Goal: Task Accomplishment & Management: Use online tool/utility

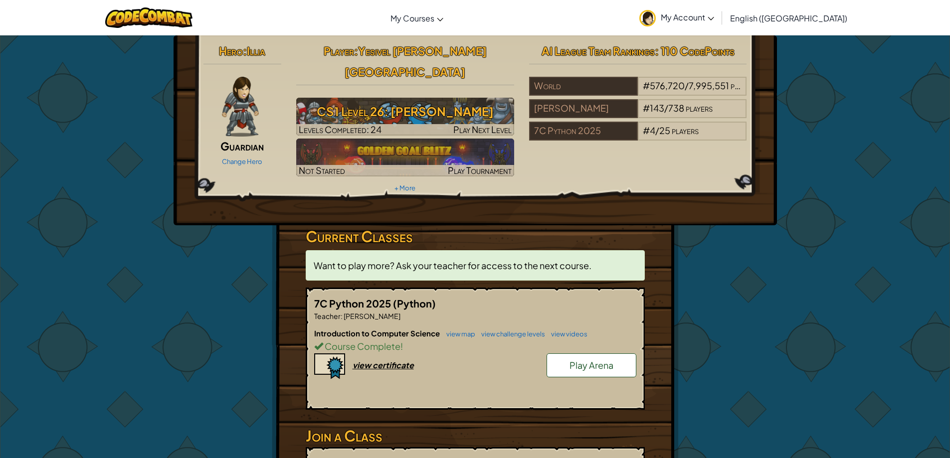
click at [599, 359] on span "Play Arena" at bounding box center [591, 364] width 44 height 11
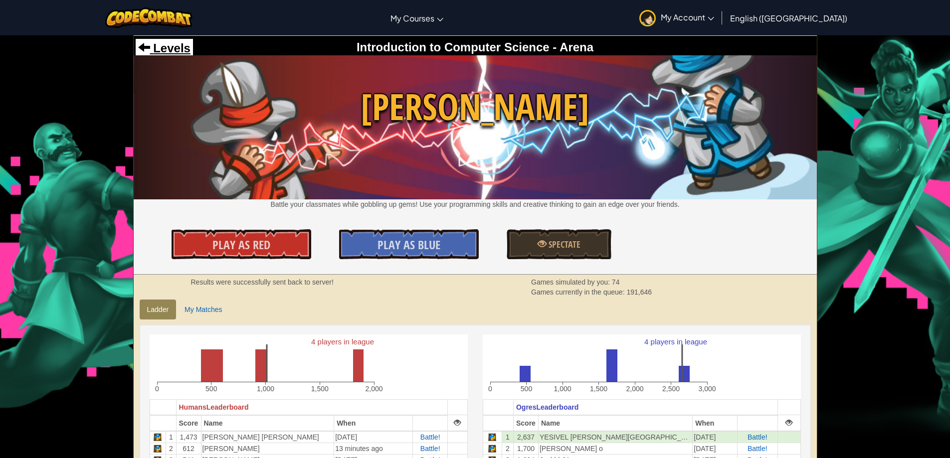
click at [189, 47] on div "Levels Introduction to Computer Science - Arena" at bounding box center [475, 48] width 683 height 24
click at [181, 50] on span "Levels" at bounding box center [170, 47] width 40 height 13
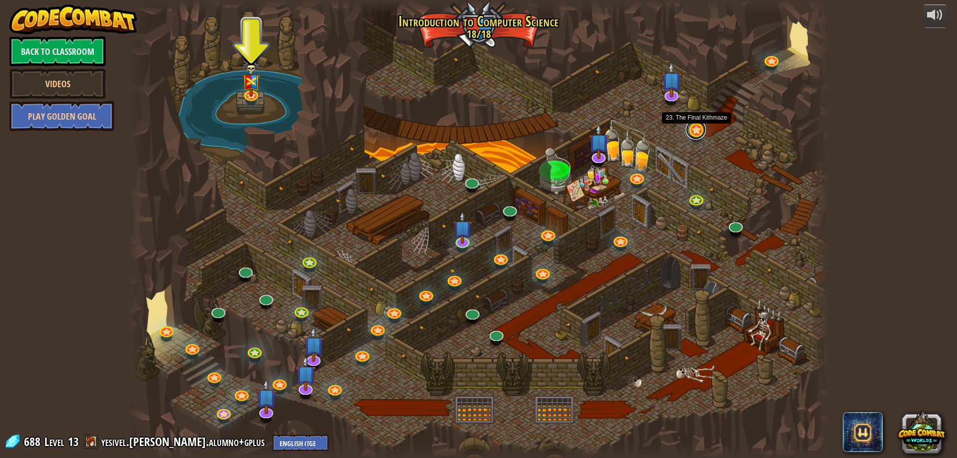
click at [699, 131] on link at bounding box center [696, 130] width 20 height 20
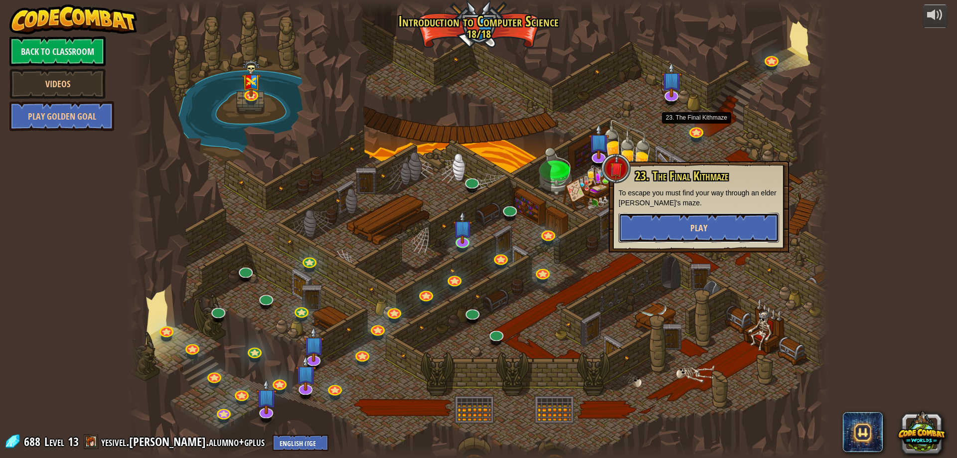
click at [668, 220] on button "Play" at bounding box center [699, 228] width 160 height 30
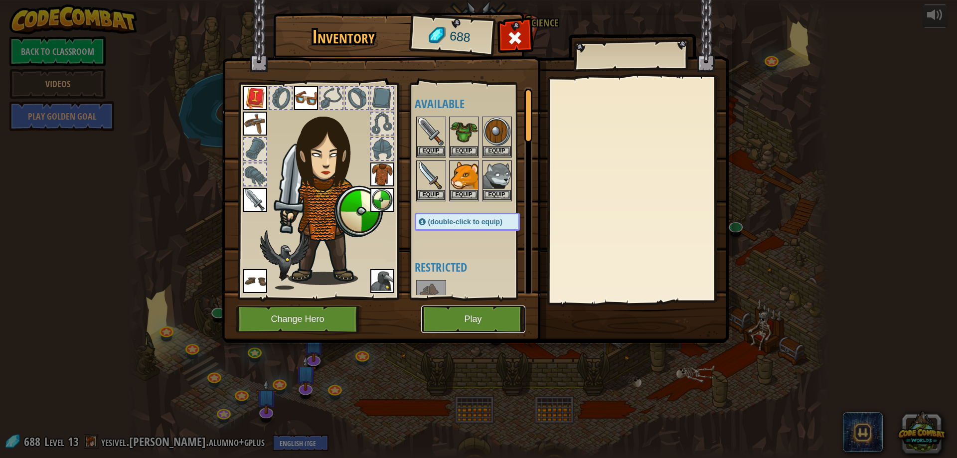
click at [491, 315] on button "Play" at bounding box center [473, 319] width 104 height 27
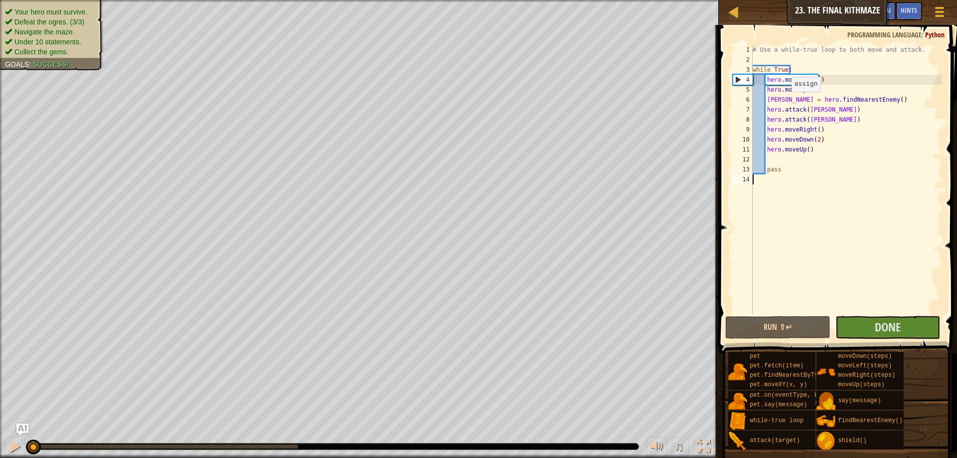
click at [787, 102] on div "# Use a while-true loop to both move and attack. while True : hero . moveRight …" at bounding box center [846, 189] width 191 height 289
type textarea "[PERSON_NAME] = hero.findNearestEnemy()"
click at [782, 101] on div "# Use a while-true loop to both move and attack. while True : hero . moveRight …" at bounding box center [846, 189] width 191 height 289
click at [9, 451] on div at bounding box center [14, 446] width 13 height 13
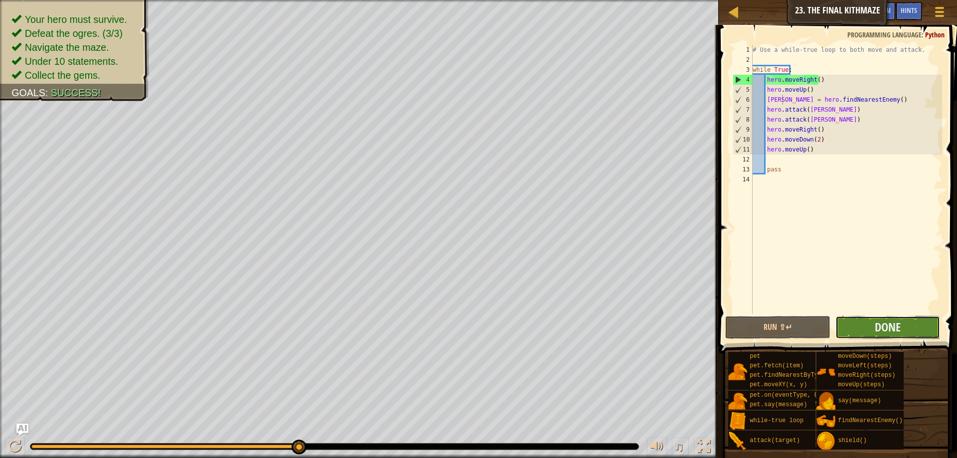
click at [910, 329] on button "Done" at bounding box center [887, 327] width 105 height 23
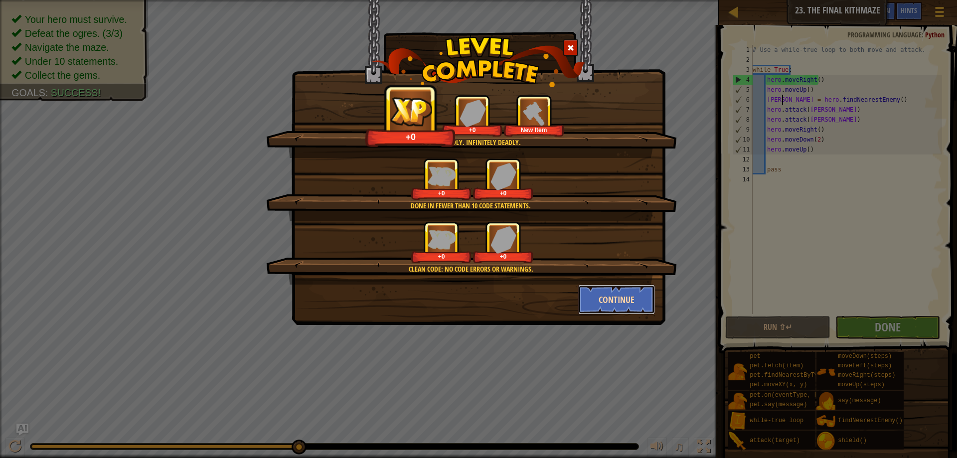
click at [611, 300] on button "Continue" at bounding box center [616, 300] width 77 height 30
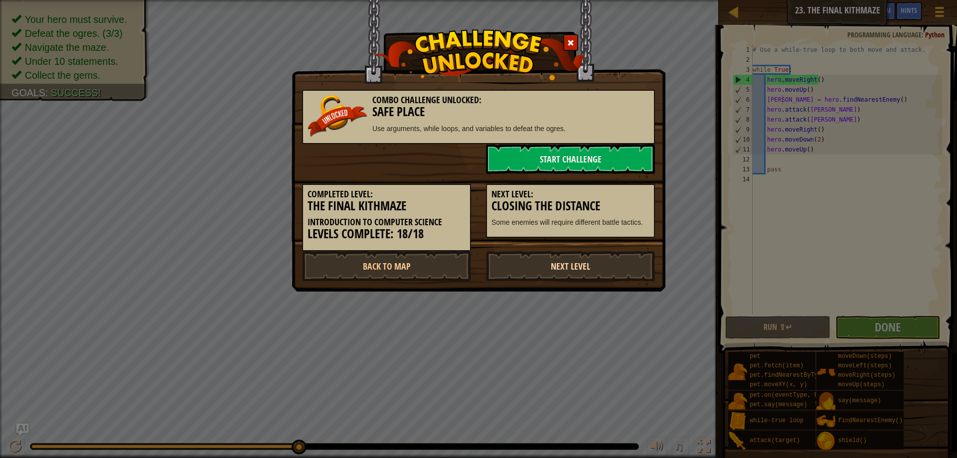
click at [594, 262] on link "Next Level" at bounding box center [570, 266] width 169 height 30
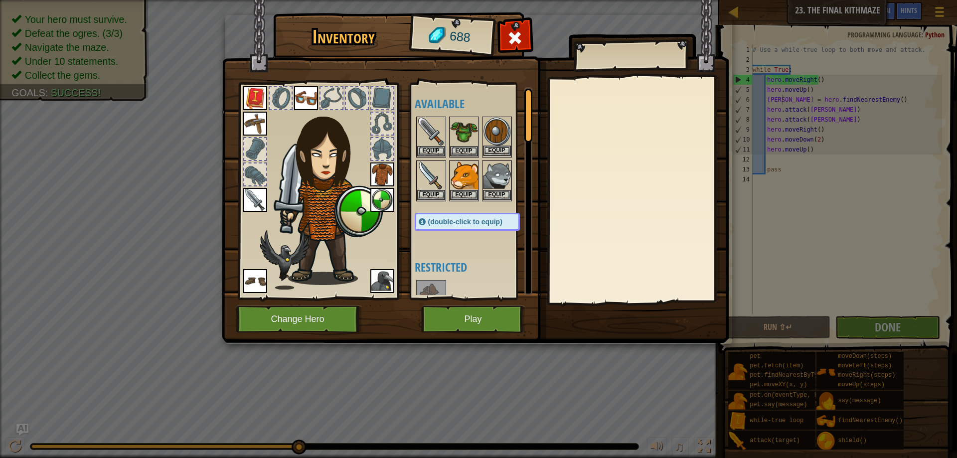
click at [497, 131] on img at bounding box center [497, 132] width 28 height 28
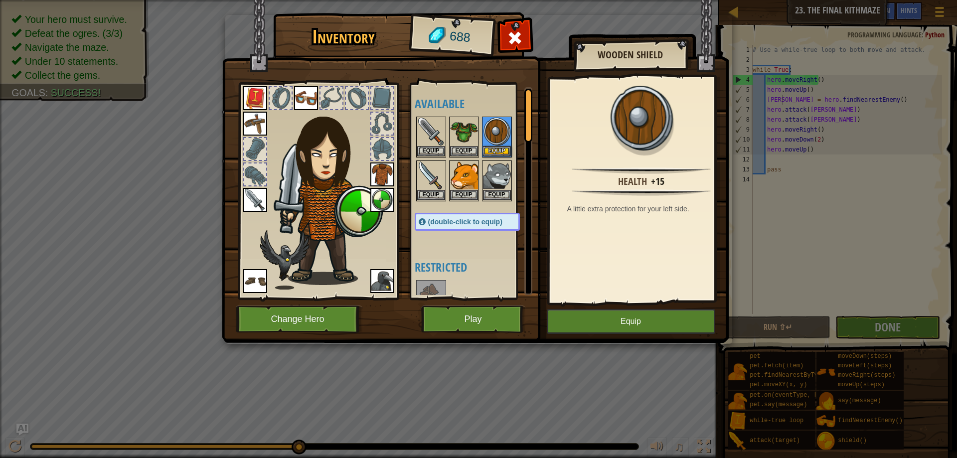
click at [380, 191] on img at bounding box center [382, 200] width 24 height 24
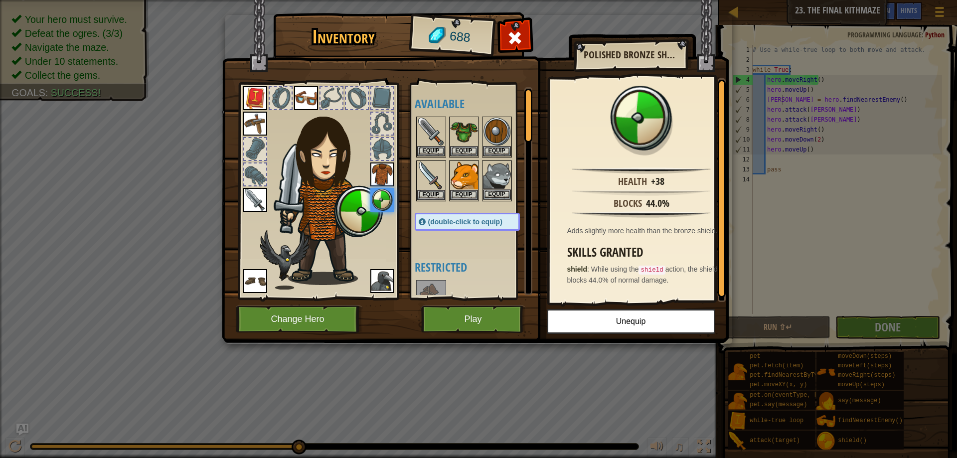
click at [496, 173] on img at bounding box center [497, 175] width 28 height 28
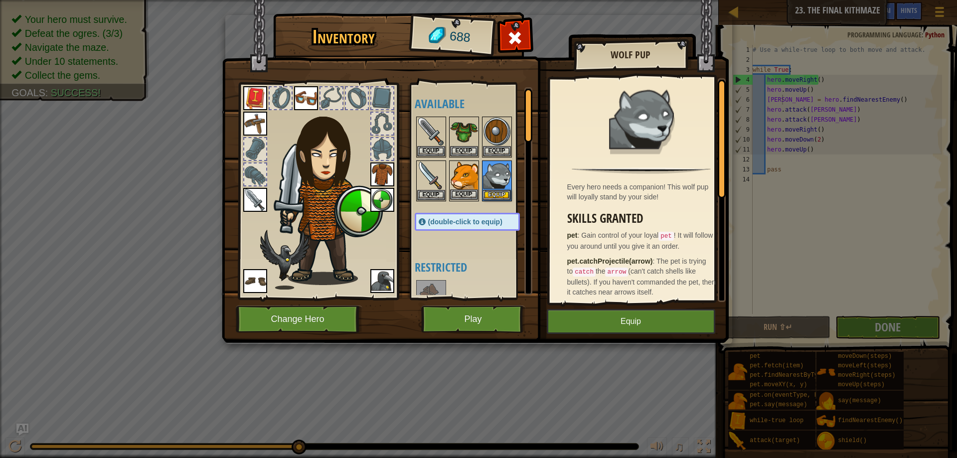
click at [475, 172] on img at bounding box center [464, 175] width 28 height 28
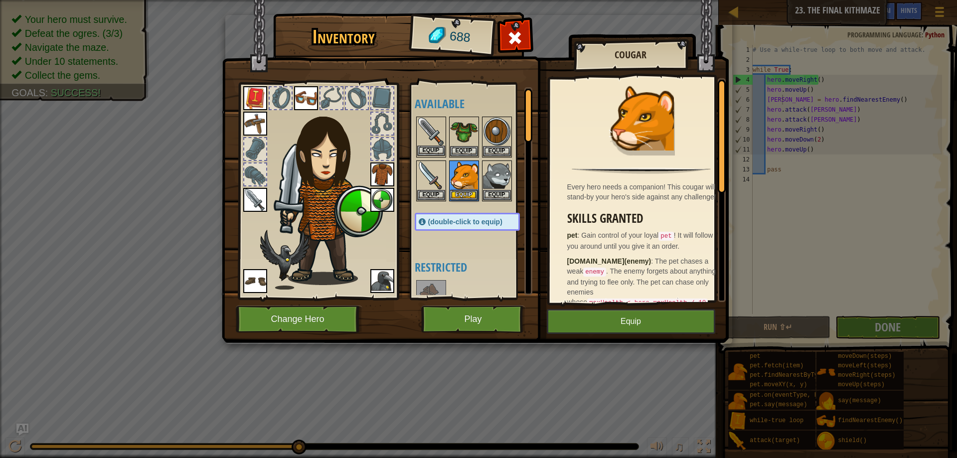
click at [439, 130] on img at bounding box center [431, 132] width 28 height 28
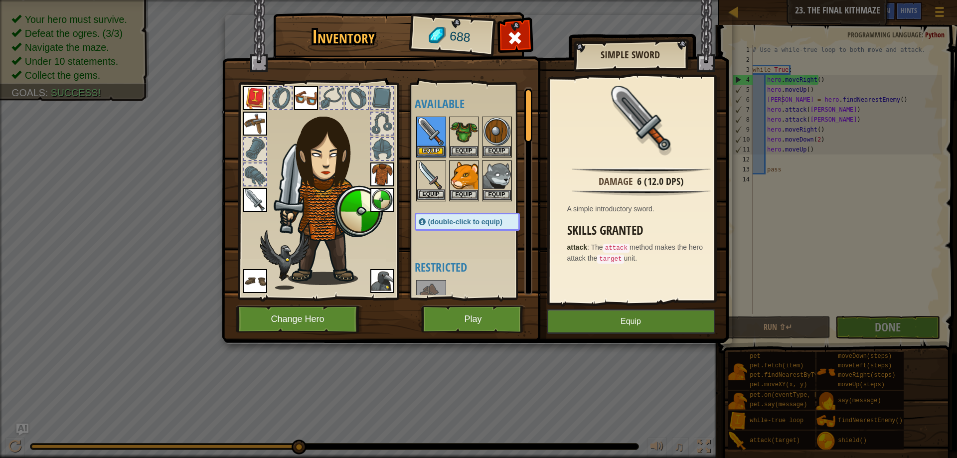
click at [431, 174] on img at bounding box center [431, 175] width 28 height 28
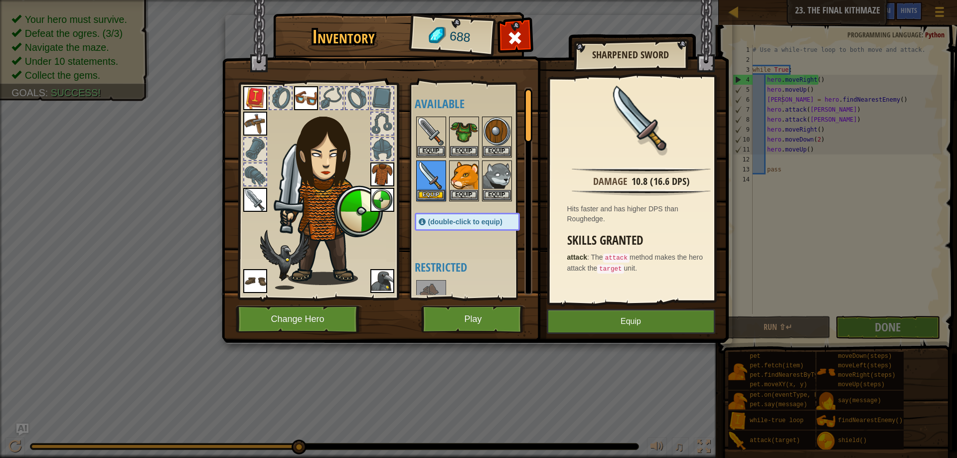
click at [251, 196] on img at bounding box center [255, 200] width 24 height 24
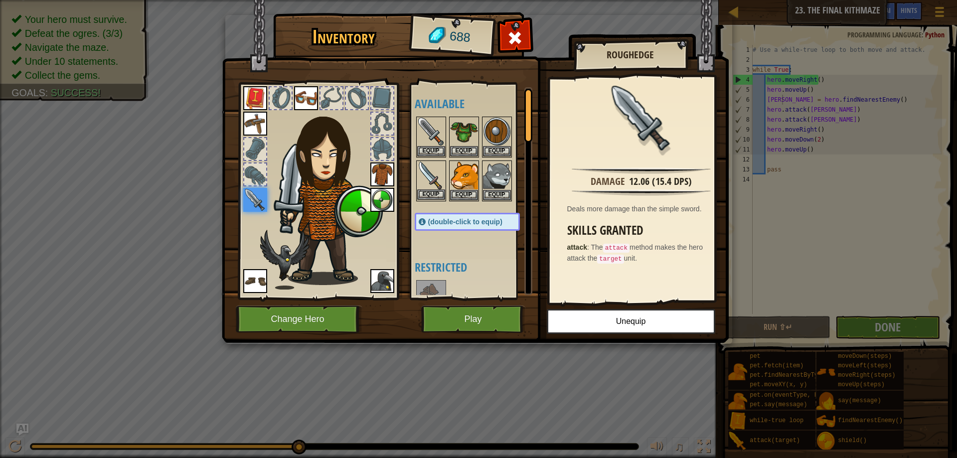
click at [427, 173] on img at bounding box center [431, 175] width 28 height 28
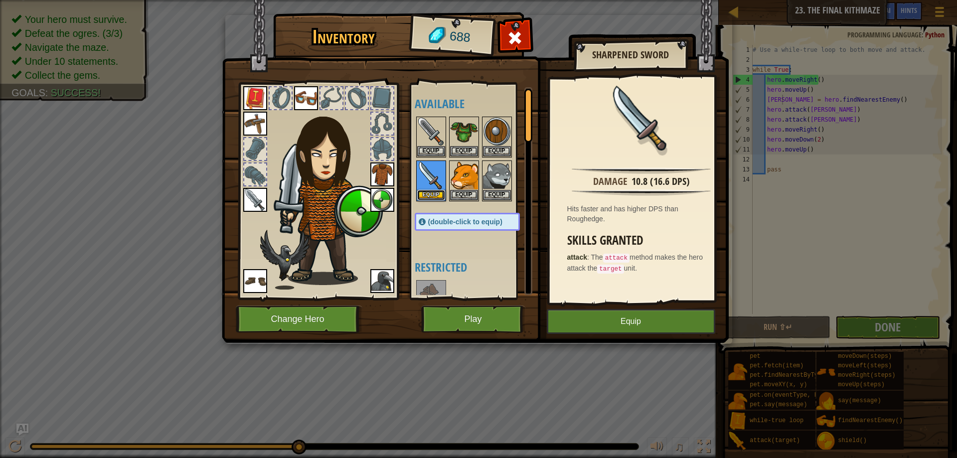
click at [425, 197] on button "Equip" at bounding box center [431, 195] width 28 height 10
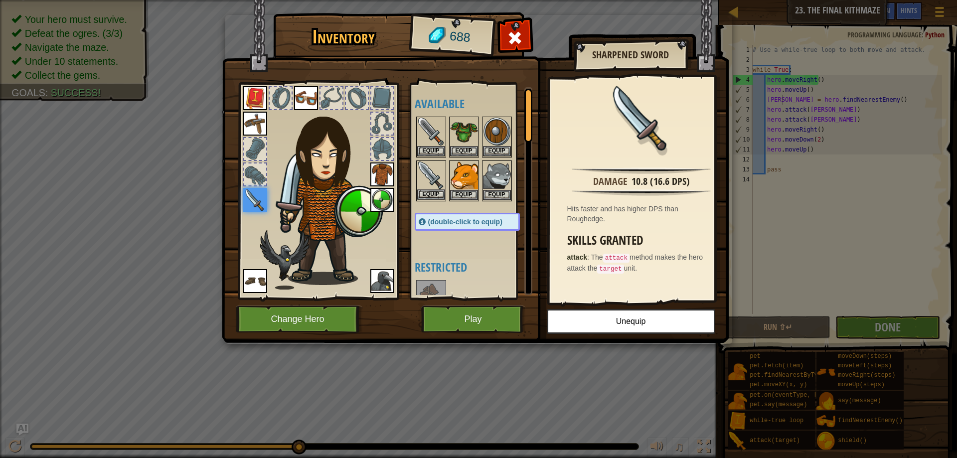
click at [431, 172] on img at bounding box center [431, 175] width 28 height 28
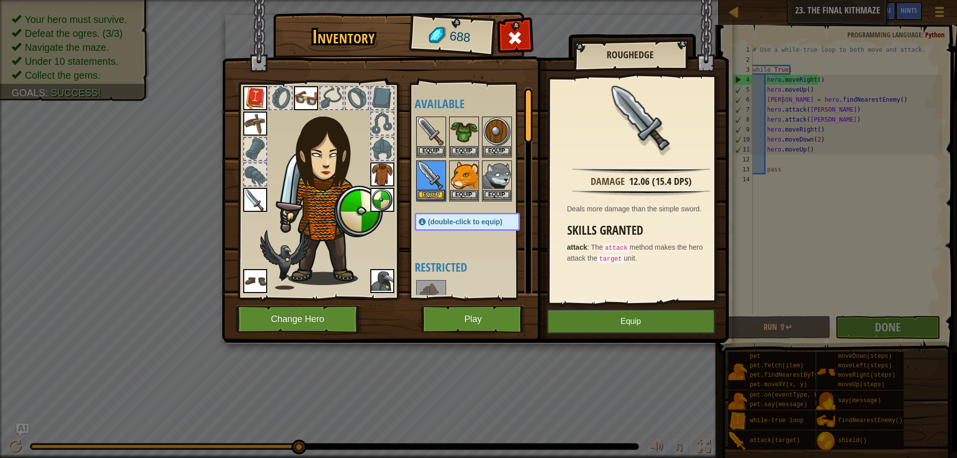
click at [252, 197] on img at bounding box center [255, 200] width 24 height 24
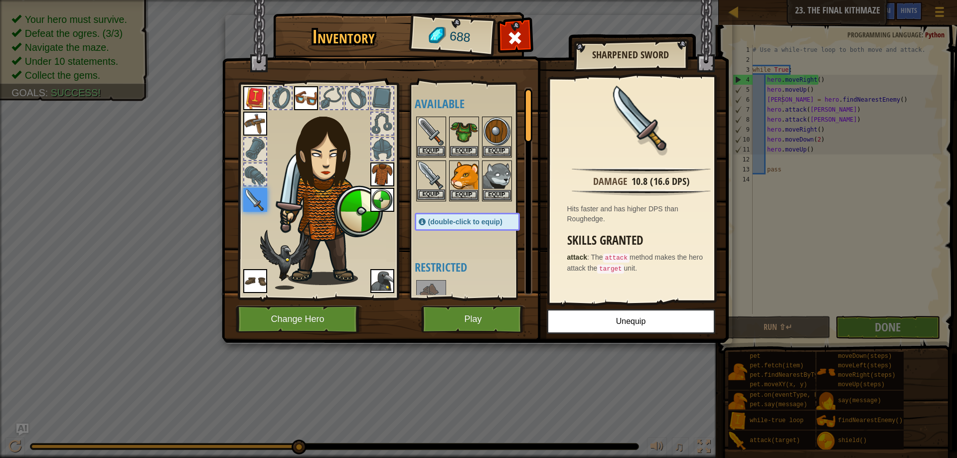
click at [428, 169] on img at bounding box center [431, 175] width 28 height 28
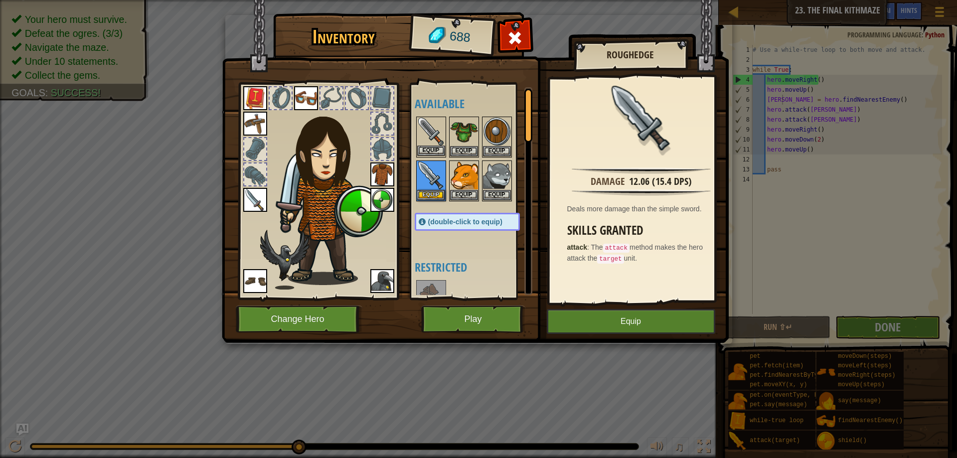
click at [429, 128] on img at bounding box center [431, 132] width 28 height 28
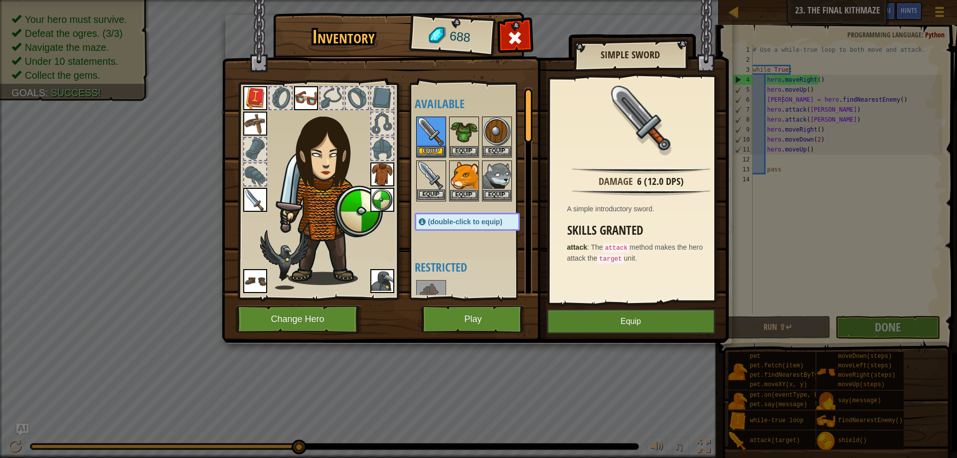
click at [429, 163] on img at bounding box center [431, 175] width 28 height 28
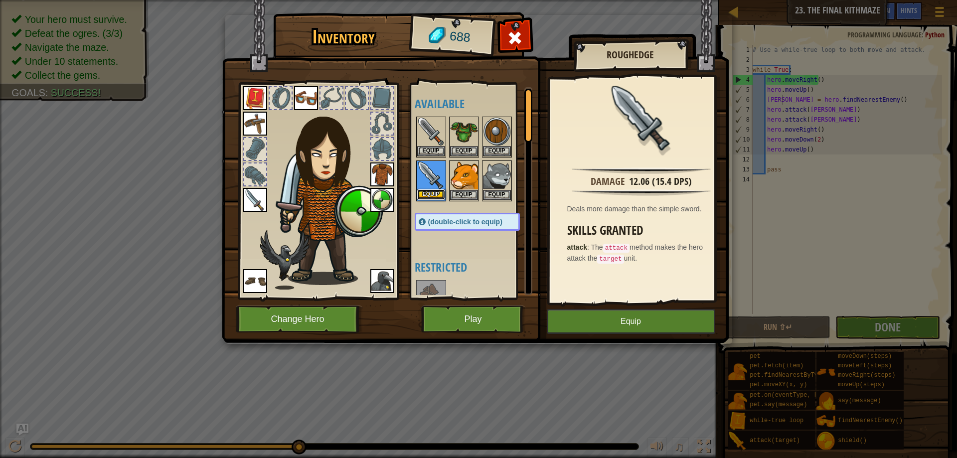
click at [429, 193] on button "Equip" at bounding box center [431, 194] width 28 height 10
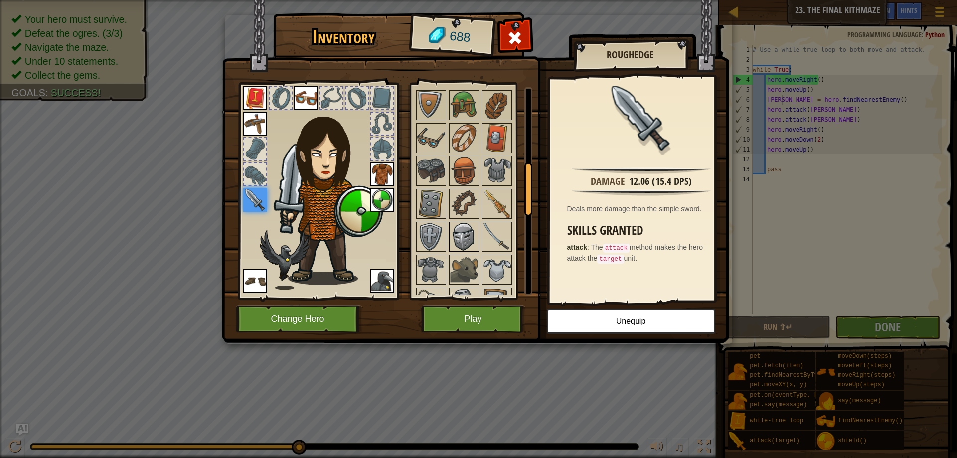
scroll to position [299, 0]
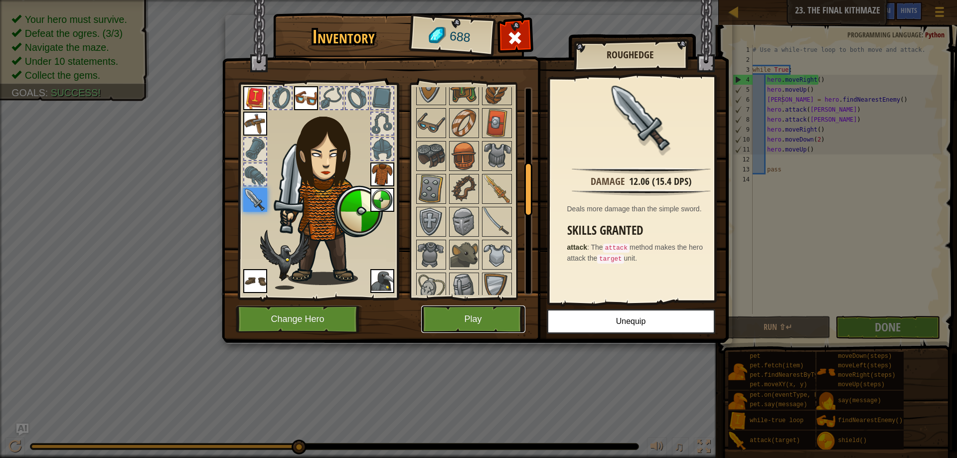
click at [500, 322] on button "Play" at bounding box center [473, 319] width 104 height 27
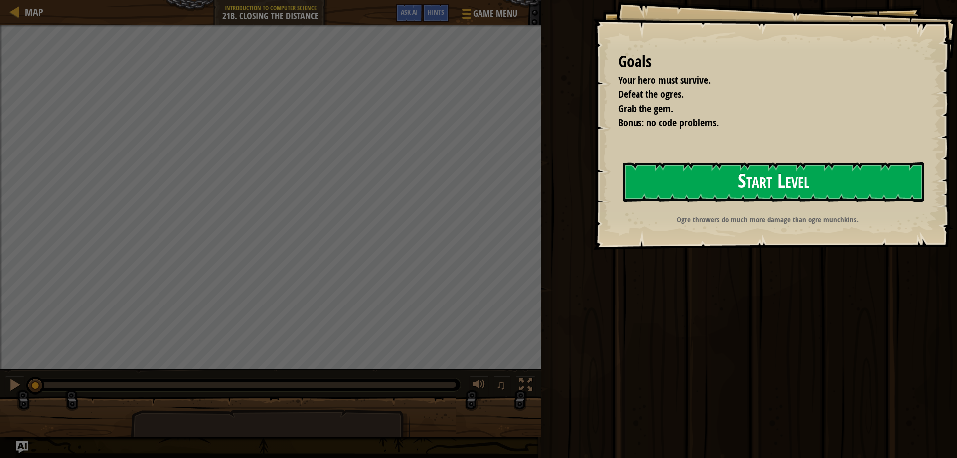
click at [670, 188] on button "Start Level" at bounding box center [774, 181] width 302 height 39
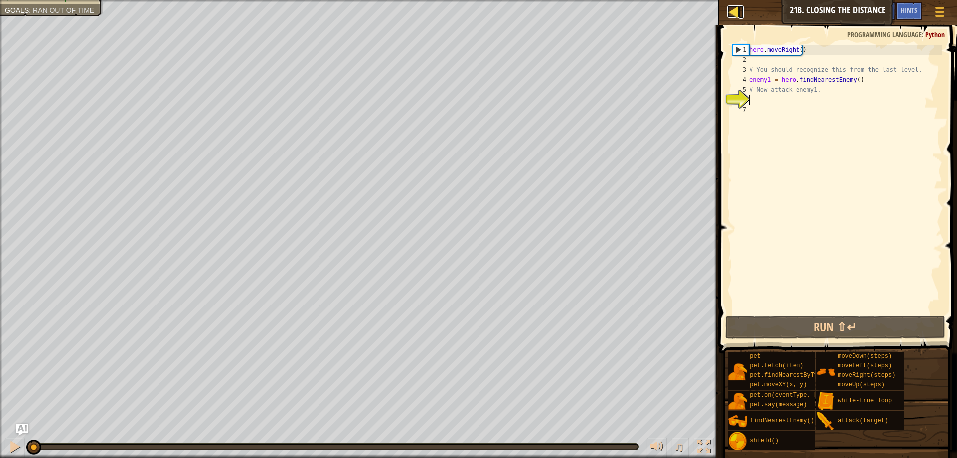
click at [733, 8] on div at bounding box center [733, 11] width 12 height 12
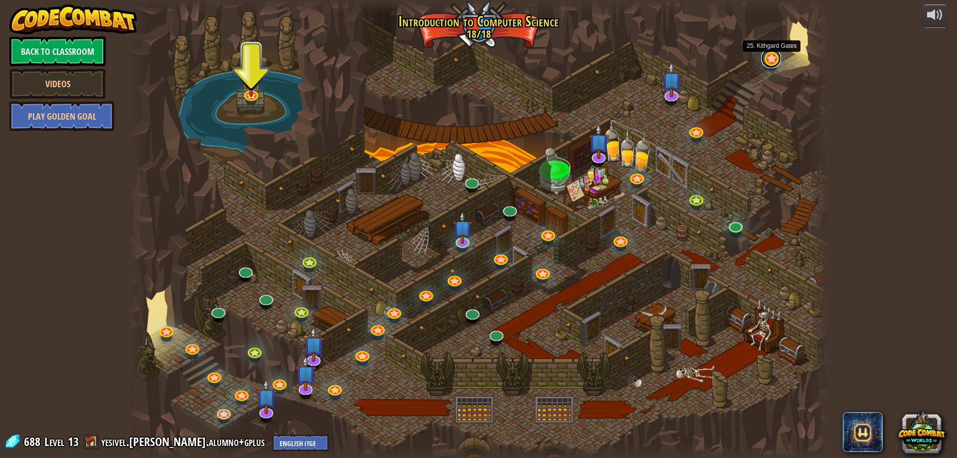
click at [776, 60] on link at bounding box center [771, 58] width 20 height 20
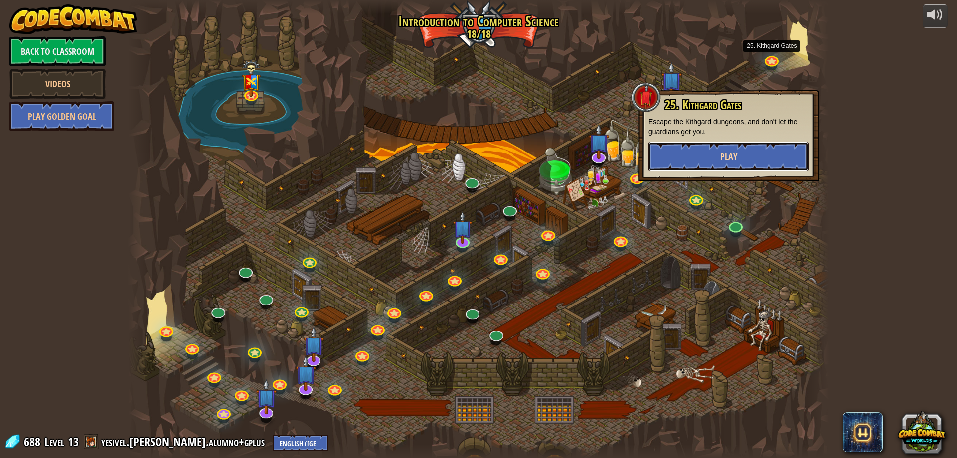
click at [720, 158] on span "Play" at bounding box center [728, 157] width 17 height 12
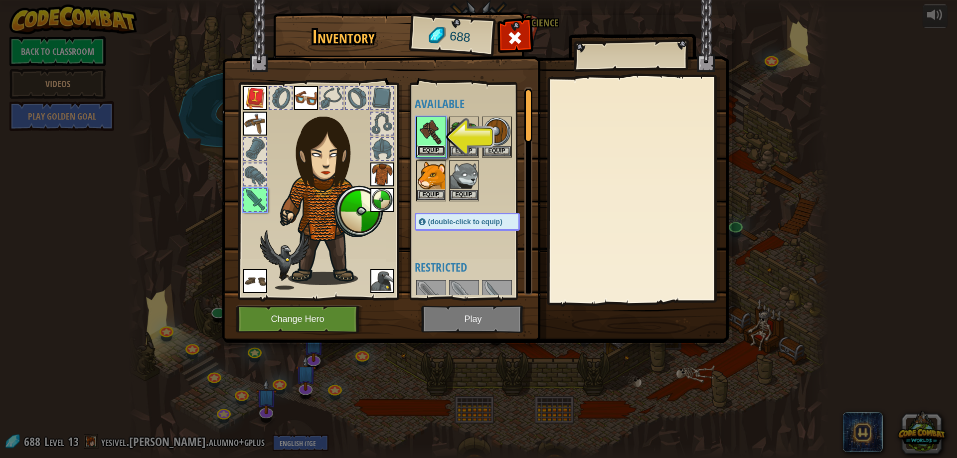
click at [437, 151] on button "Equip" at bounding box center [431, 151] width 28 height 10
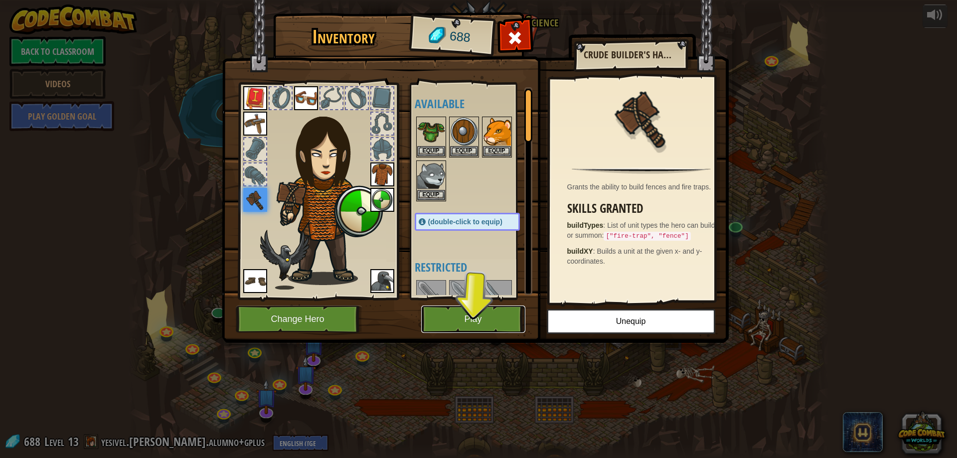
click at [481, 319] on button "Play" at bounding box center [473, 319] width 104 height 27
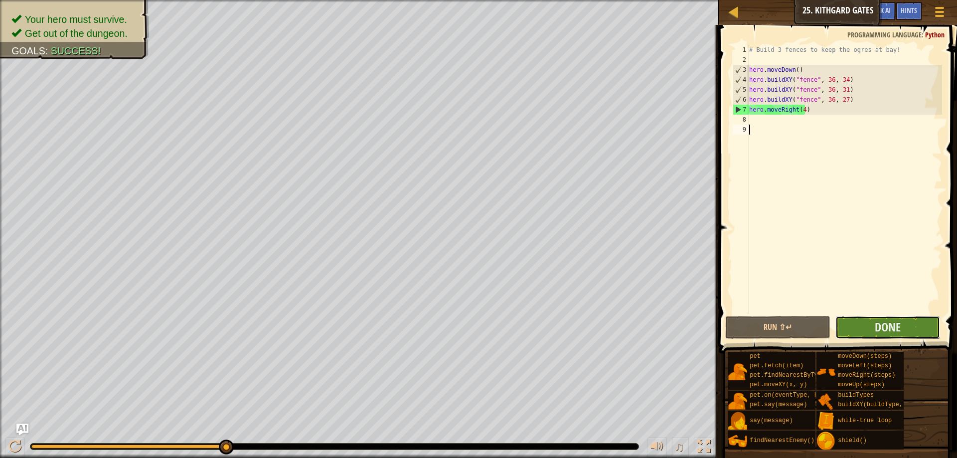
click at [891, 335] on button "Done" at bounding box center [887, 327] width 105 height 23
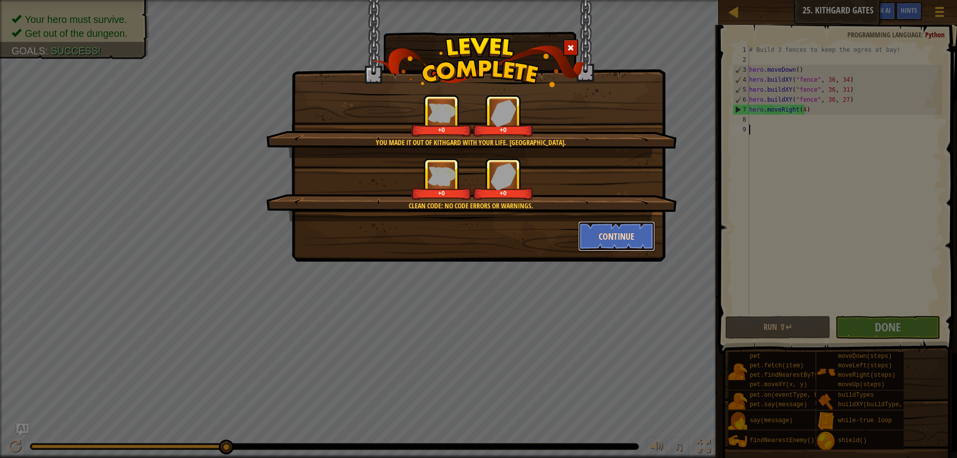
click at [586, 224] on button "Continue" at bounding box center [616, 236] width 77 height 30
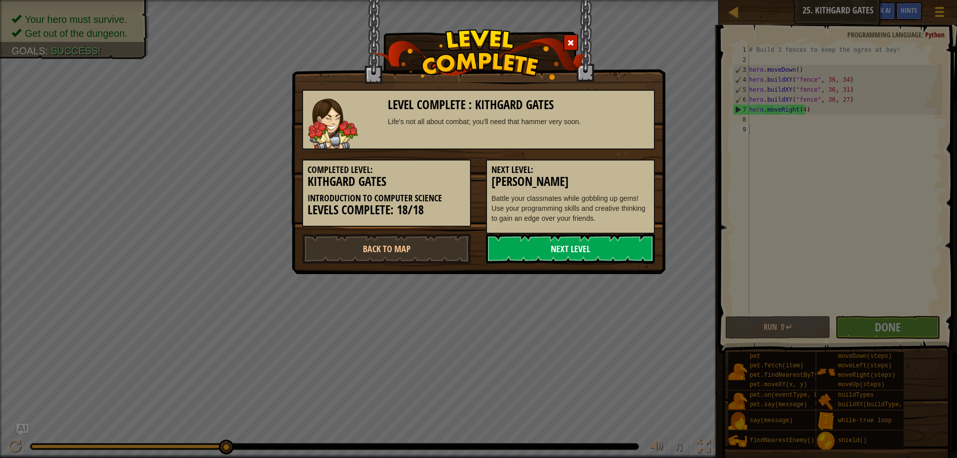
click at [574, 254] on link "Next Level" at bounding box center [570, 249] width 169 height 30
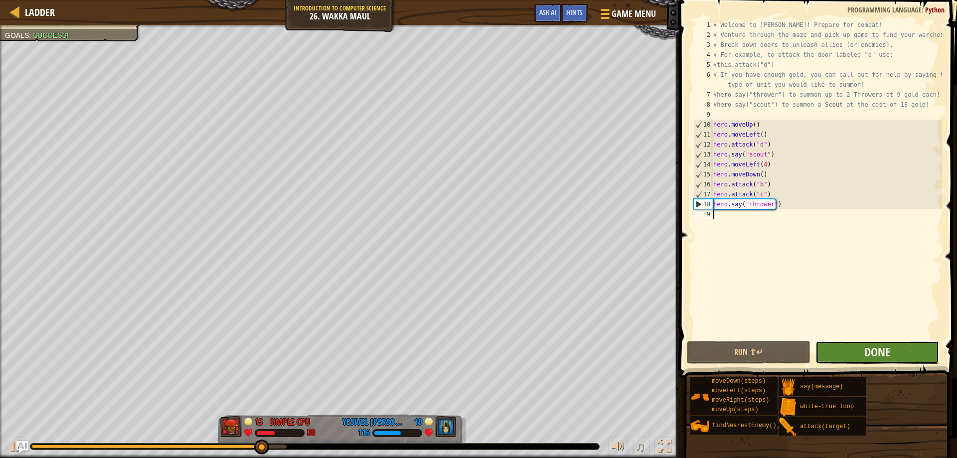
click at [882, 342] on button "Done" at bounding box center [877, 352] width 124 height 23
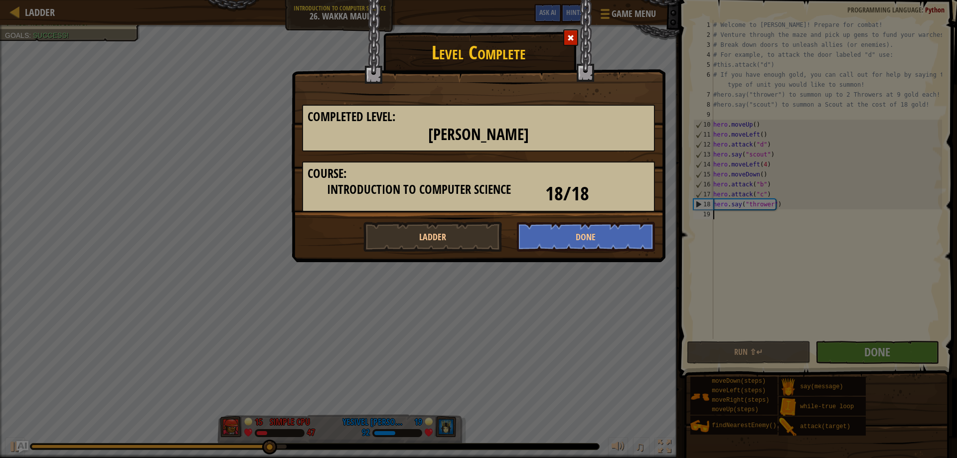
click at [506, 294] on div "Level Complete Completed Level: Wakka Maul Course: Introduction to Computer Sci…" at bounding box center [478, 229] width 957 height 458
click at [658, 283] on div "Level Complete Completed Level: Wakka Maul Course: Introduction to Computer Sci…" at bounding box center [478, 229] width 957 height 458
click at [572, 40] on span at bounding box center [570, 37] width 7 height 7
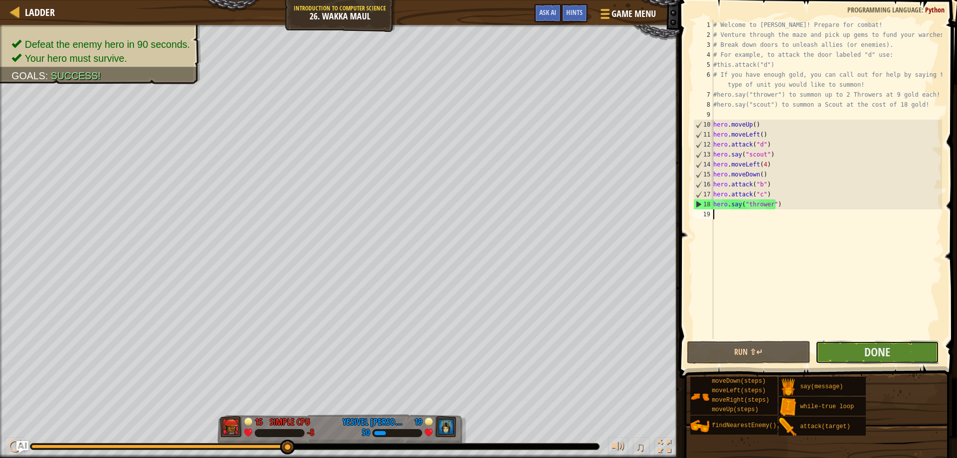
click at [909, 349] on button "Done" at bounding box center [877, 352] width 124 height 23
